Goal: Task Accomplishment & Management: Complete application form

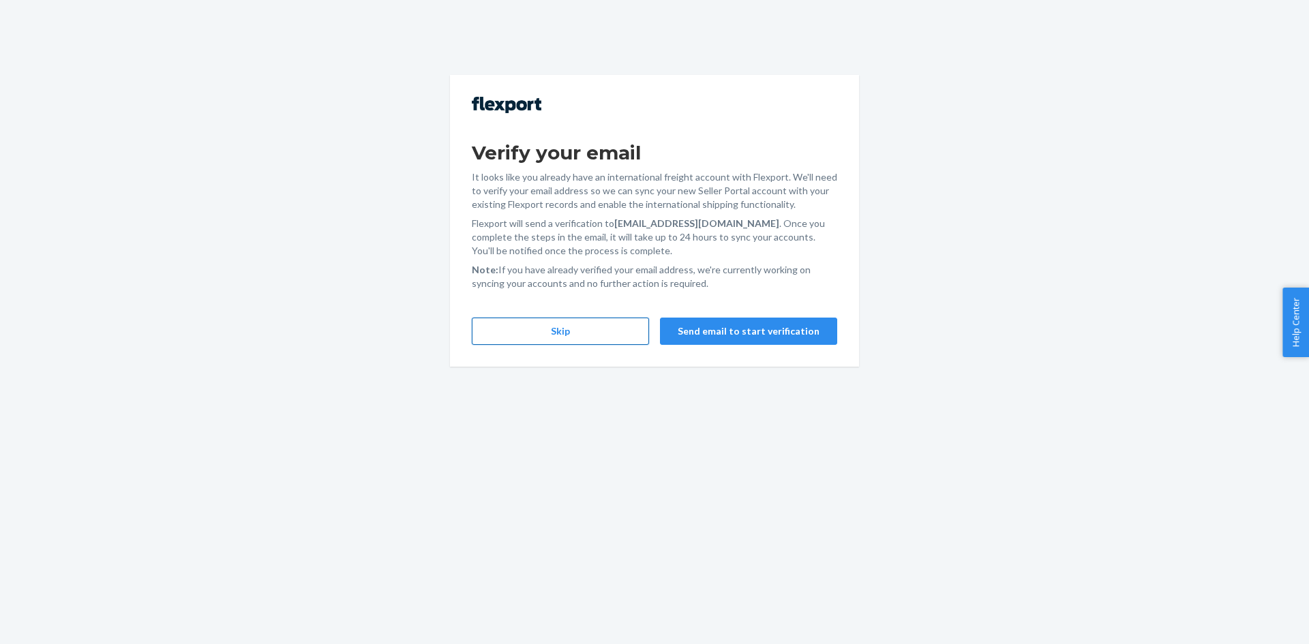
click at [569, 335] on button "Skip" at bounding box center [560, 331] width 177 height 27
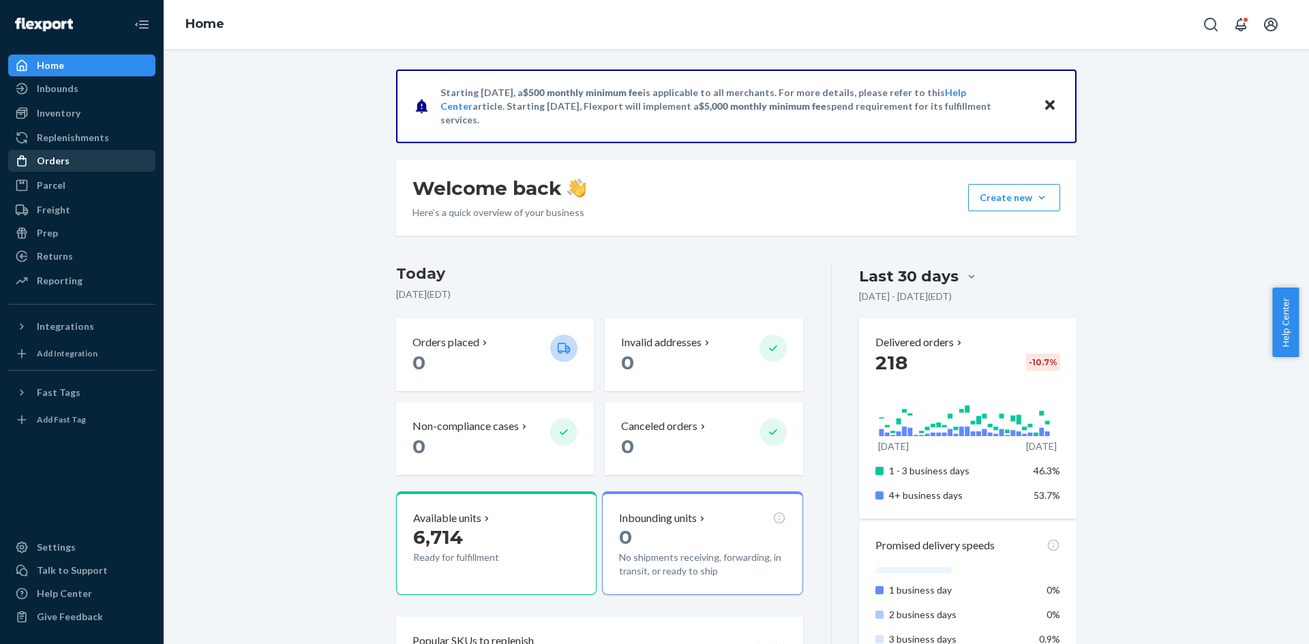
click at [112, 162] on div "Orders" at bounding box center [82, 160] width 144 height 19
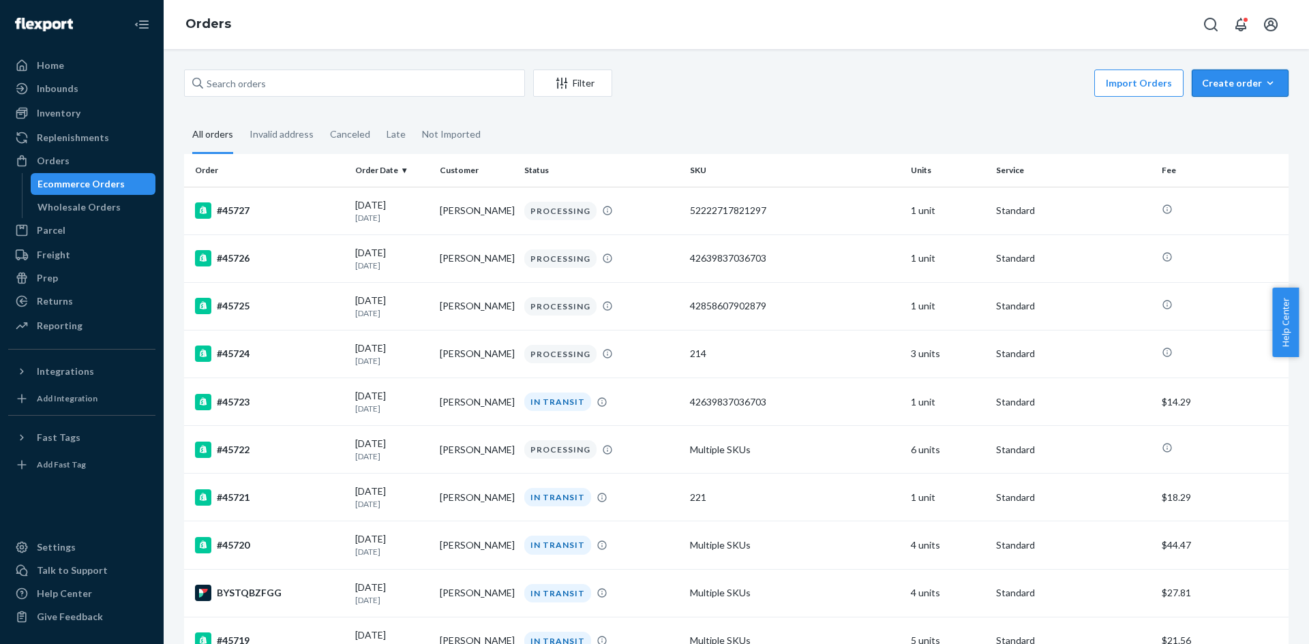
click at [1241, 95] on button "Create order Ecommerce order Removal order" at bounding box center [1239, 83] width 97 height 27
click at [1216, 114] on span "Ecommerce order" at bounding box center [1248, 116] width 85 height 10
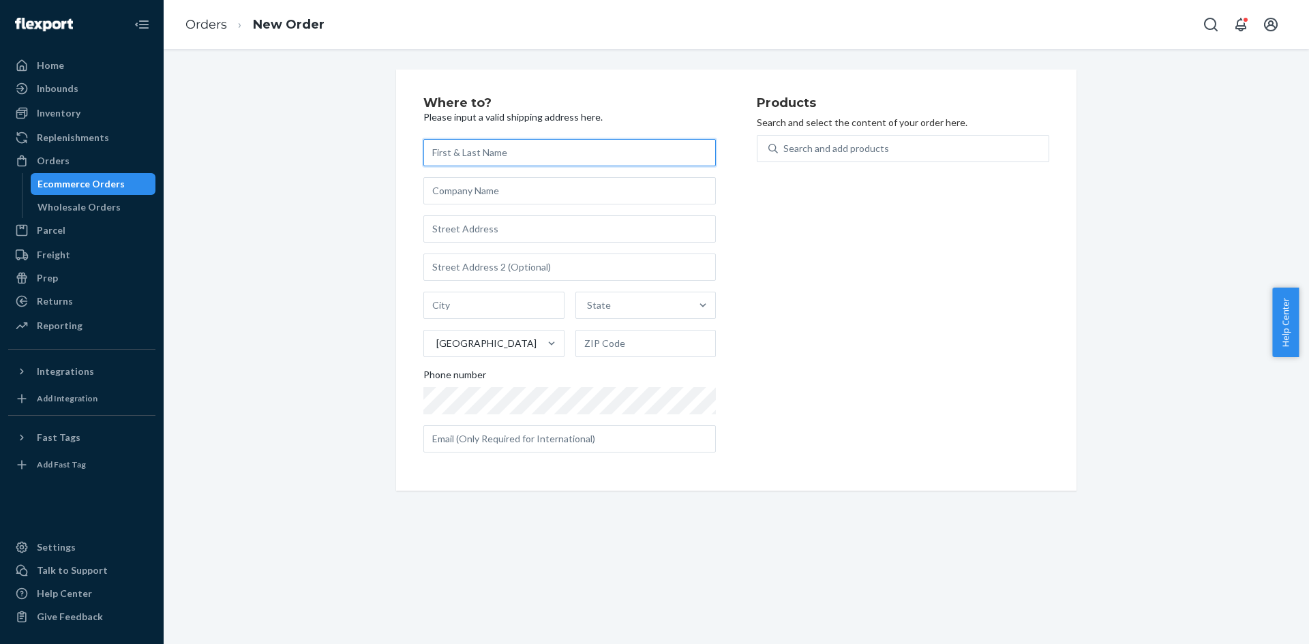
click at [630, 148] on input "text" at bounding box center [569, 152] width 292 height 27
paste input "Larissa Girard"
type input "Larissa Girard"
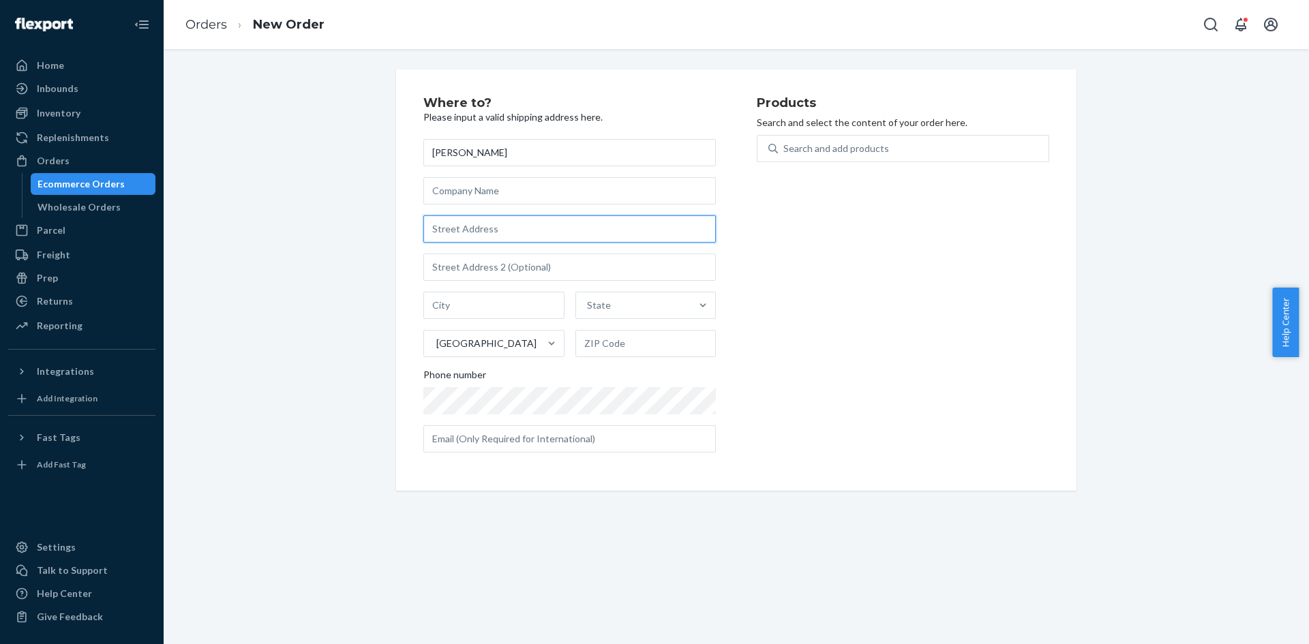
click at [532, 228] on input "text" at bounding box center [569, 228] width 292 height 27
paste input "2337A Mer Bleue Rd Orleans, Ontario K4A 5H5"
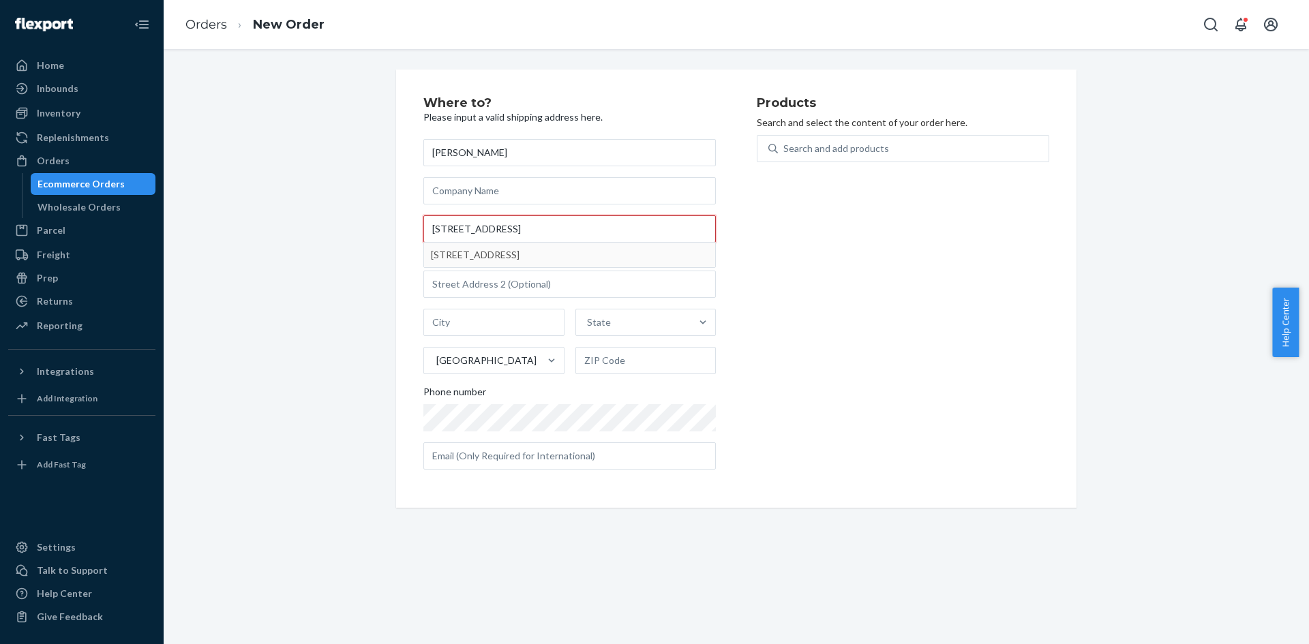
type input "2337A Mer Bleue Rd Orleans, Ontario K4A 5H5"
type input "Cumberland - Ottawa"
type input "K4A 5H5"
type input "2337A Mer-Bleue Rd"
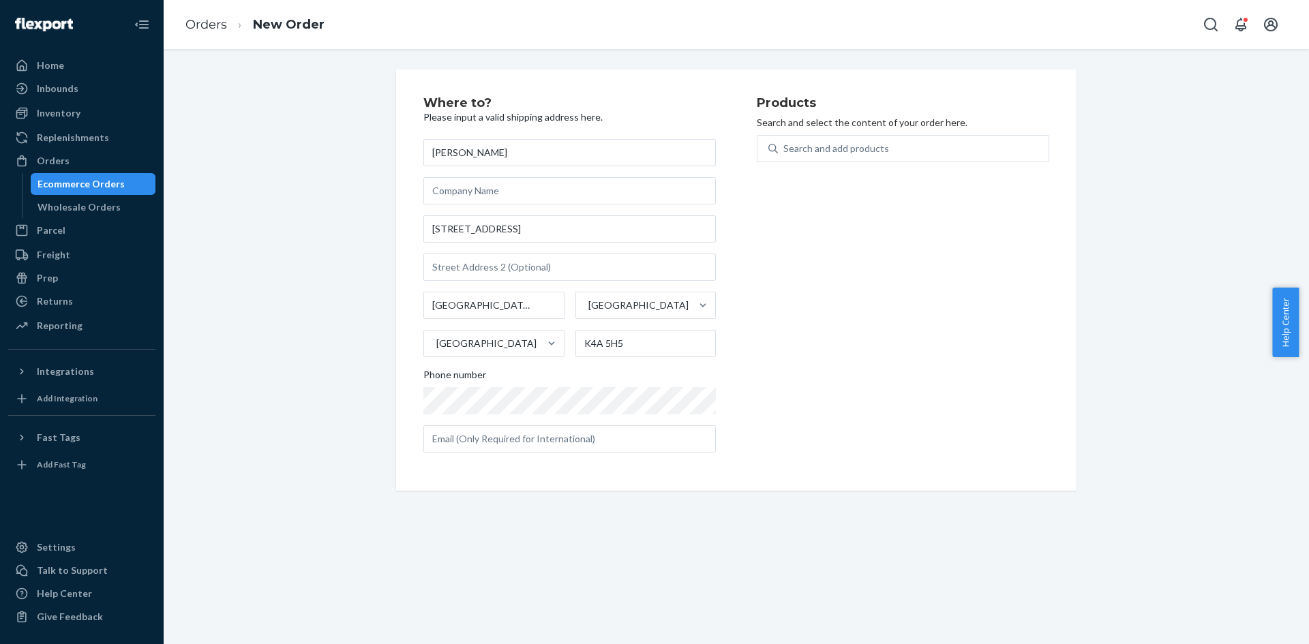
click at [555, 386] on div "Phone number" at bounding box center [569, 377] width 292 height 19
click at [592, 436] on input "text" at bounding box center [569, 438] width 292 height 27
type input "lgirard@gmail.com"
click at [862, 147] on div "Search and add products" at bounding box center [836, 149] width 106 height 14
click at [785, 147] on input "Search and add products" at bounding box center [783, 149] width 1 height 14
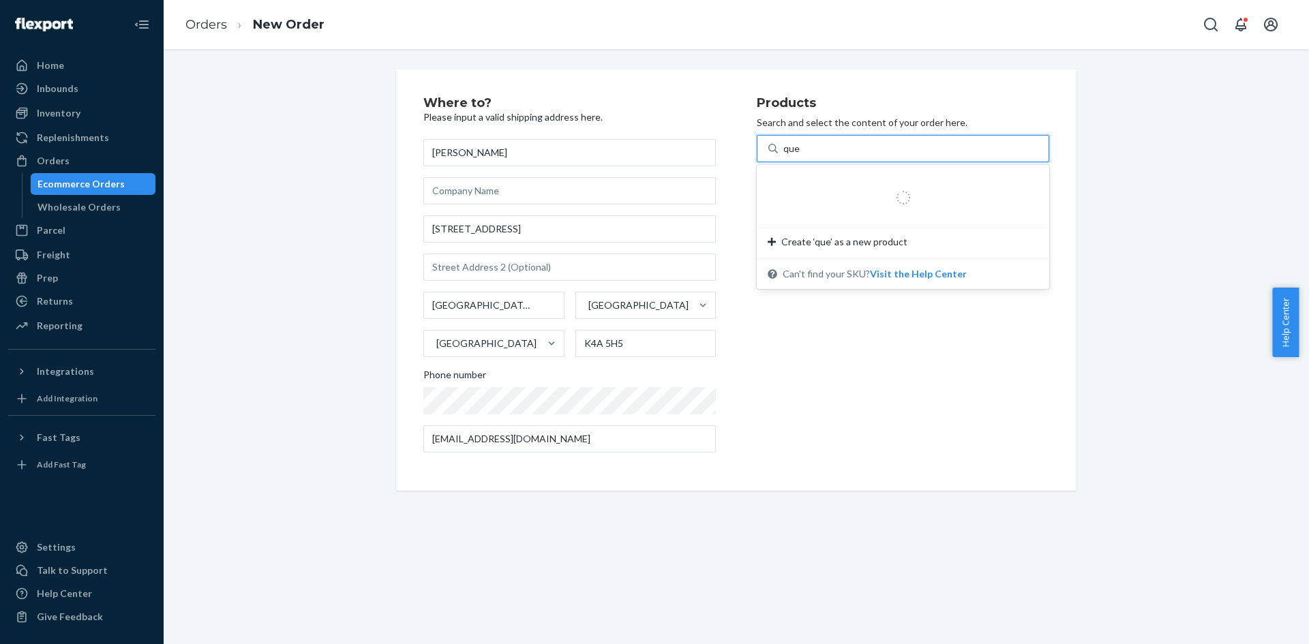
type input "queen"
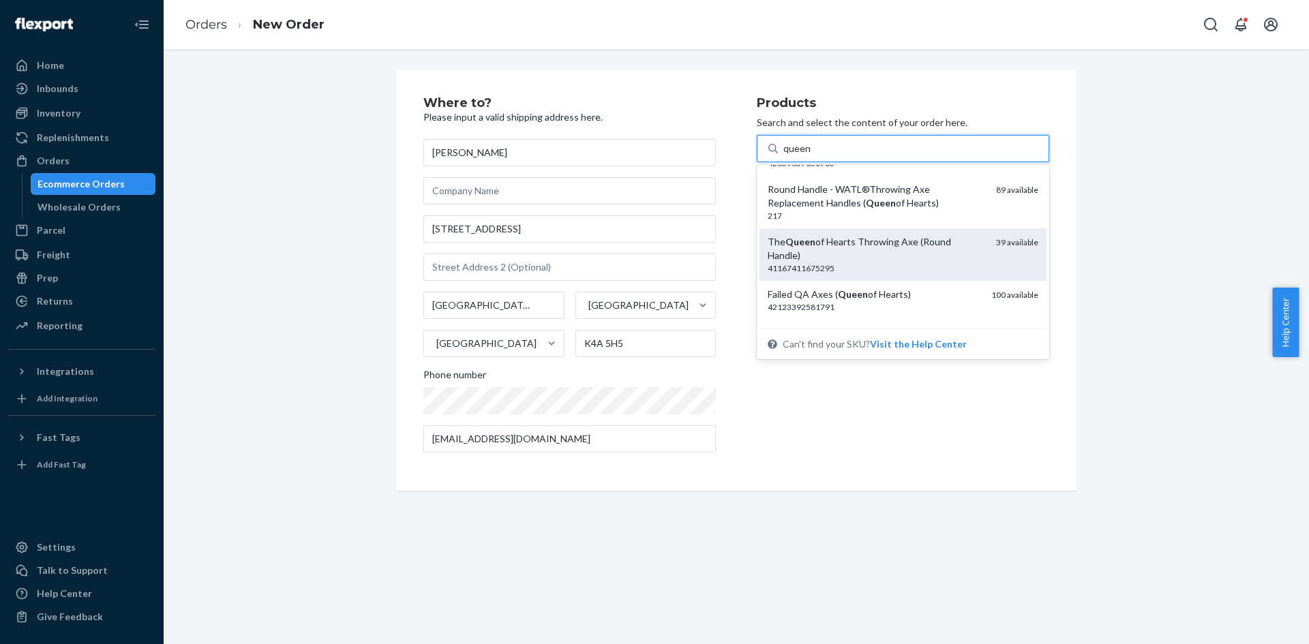
scroll to position [68, 0]
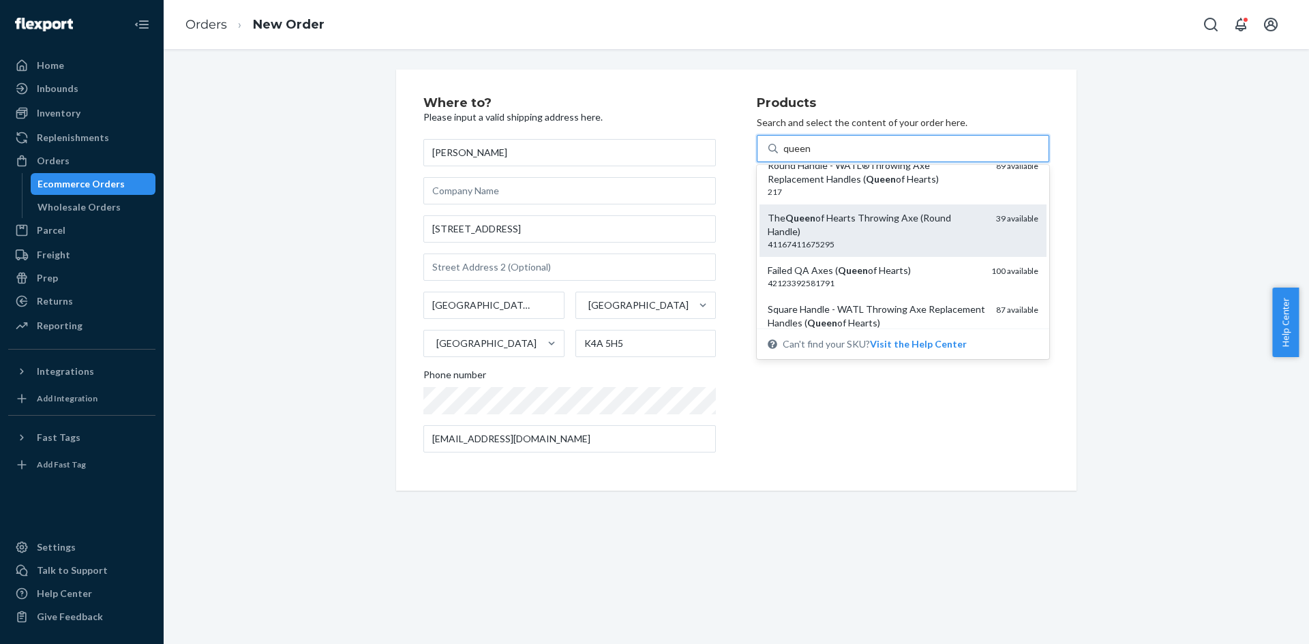
click at [913, 230] on div "The Queen of Hearts Throwing Axe (Round Handle)" at bounding box center [875, 224] width 217 height 27
click at [810, 155] on input "queen" at bounding box center [796, 149] width 27 height 14
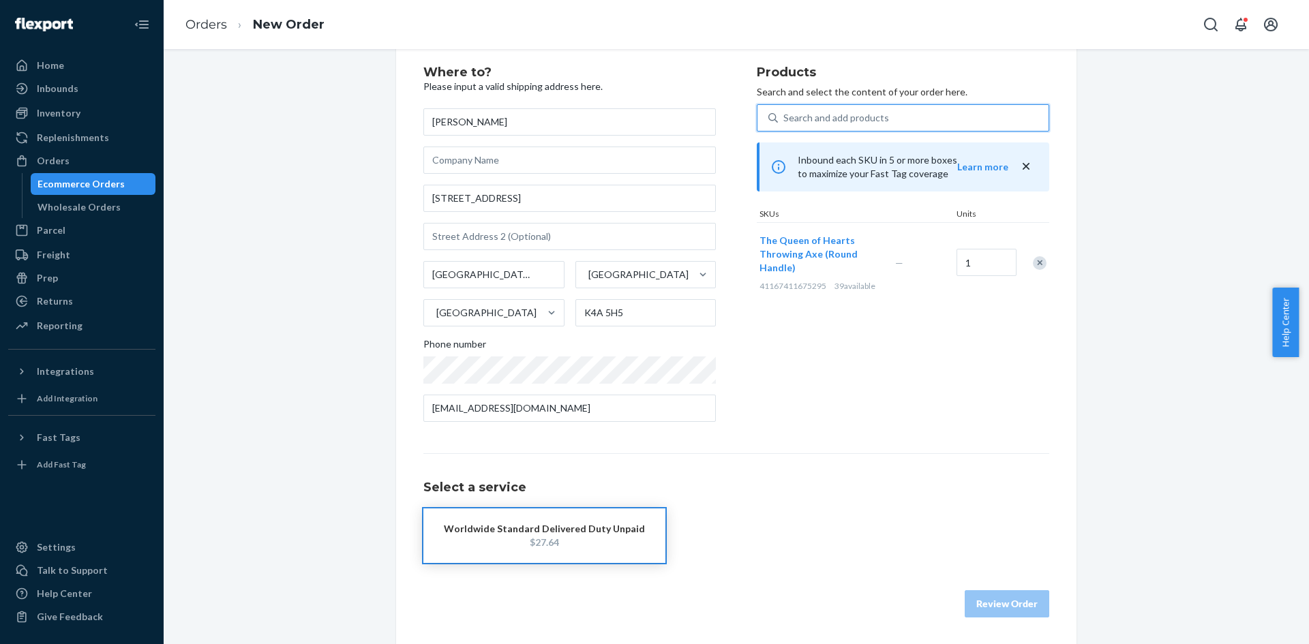
scroll to position [31, 0]
click at [612, 525] on div "Worldwide Standard Delivered Duty Unpaid" at bounding box center [544, 528] width 201 height 14
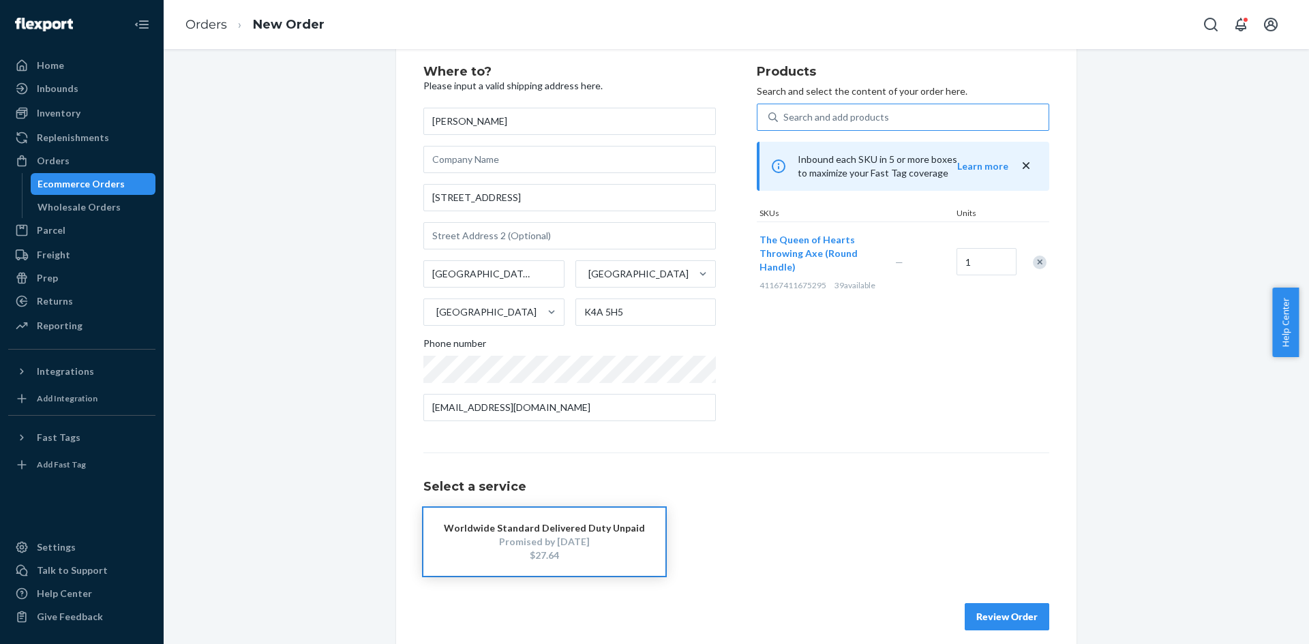
click at [999, 618] on button "Review Order" at bounding box center [1006, 616] width 85 height 27
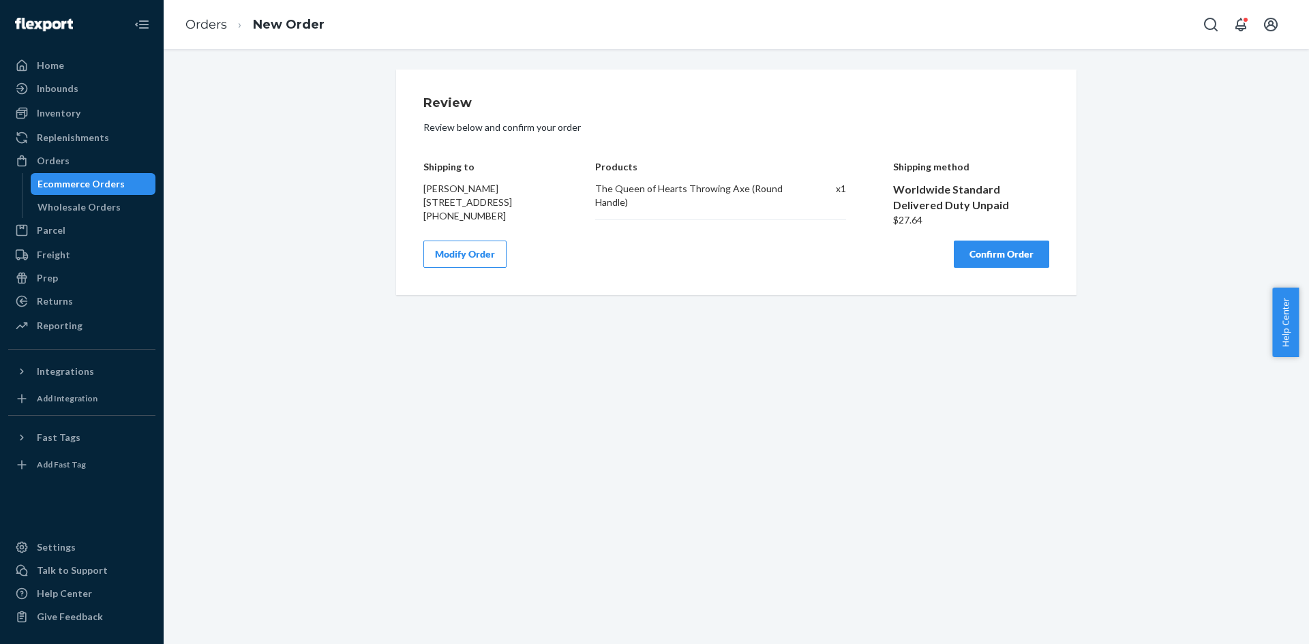
click at [989, 268] on button "Confirm Order" at bounding box center [1001, 254] width 95 height 27
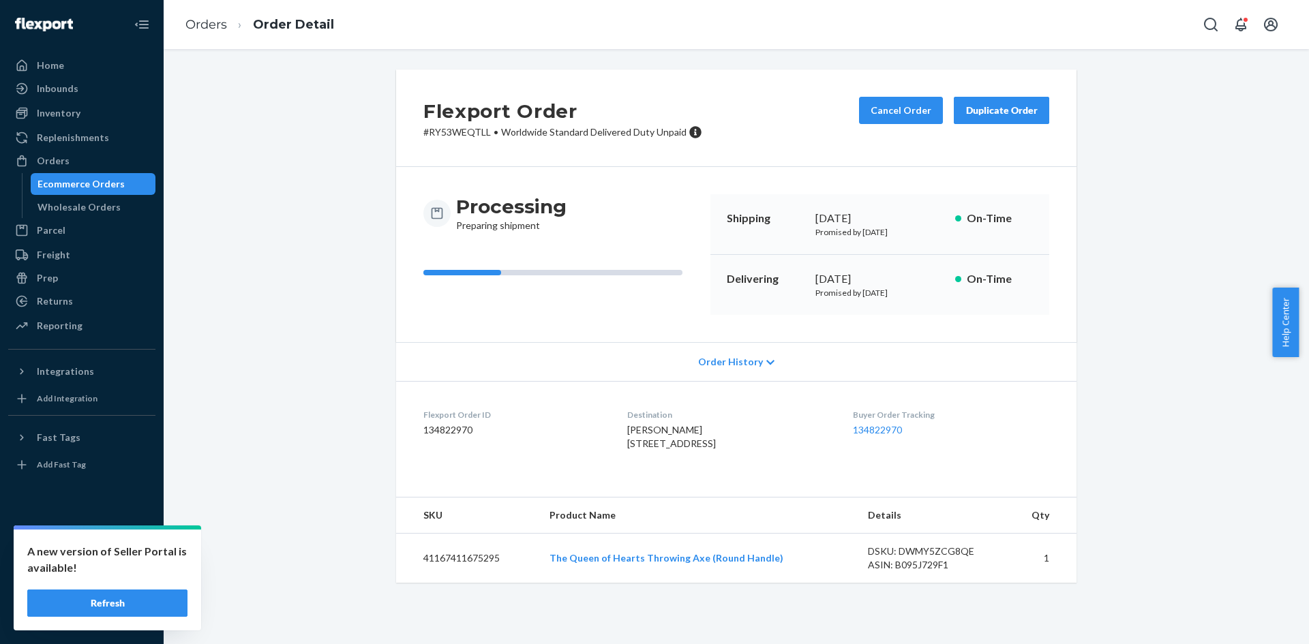
click at [80, 585] on div "A new version of Seller Portal is available! Refresh" at bounding box center [107, 580] width 187 height 101
click at [90, 595] on button "Refresh" at bounding box center [107, 603] width 160 height 27
